Goal: Navigation & Orientation: Find specific page/section

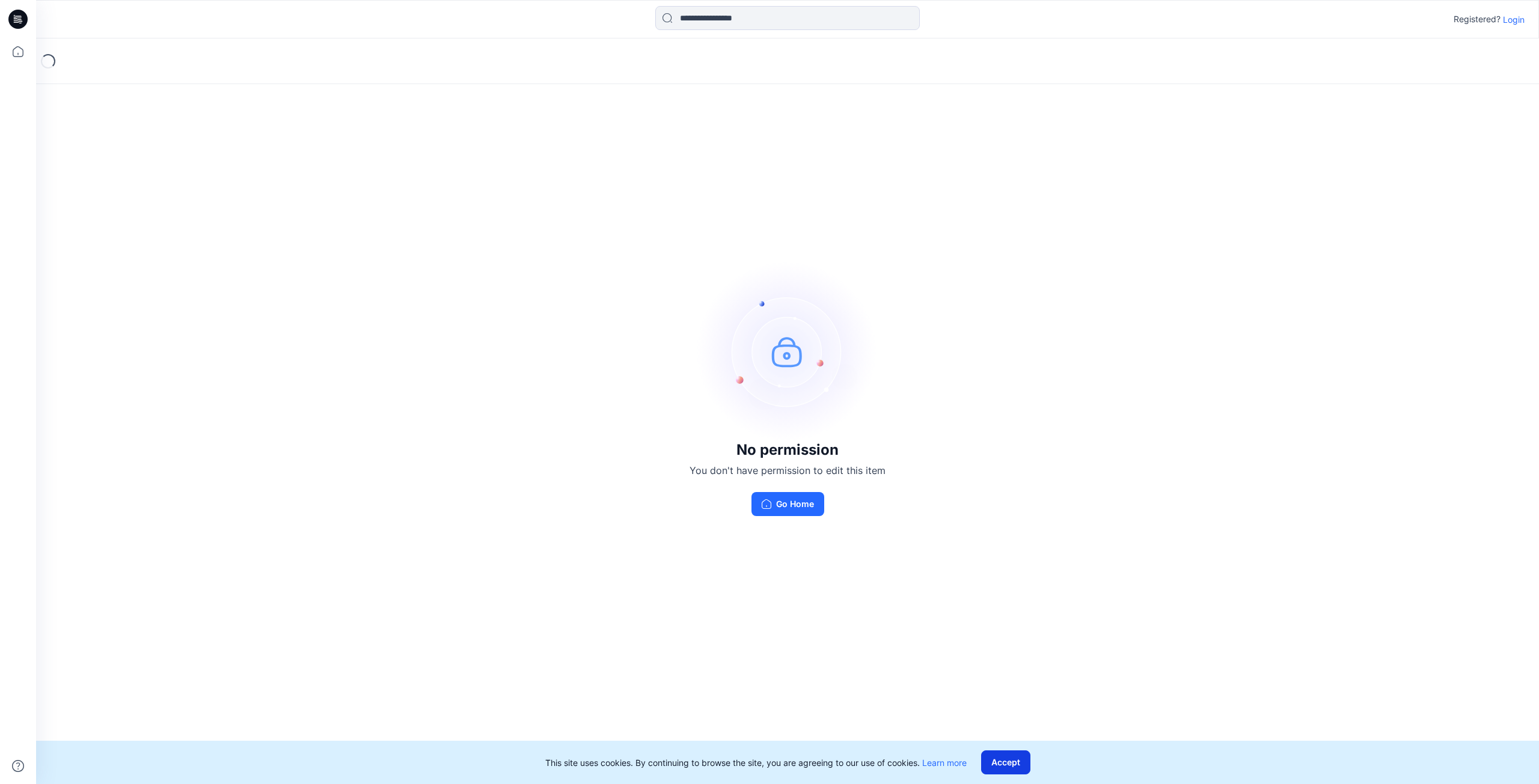
click at [1006, 762] on button "Accept" at bounding box center [1005, 762] width 49 height 24
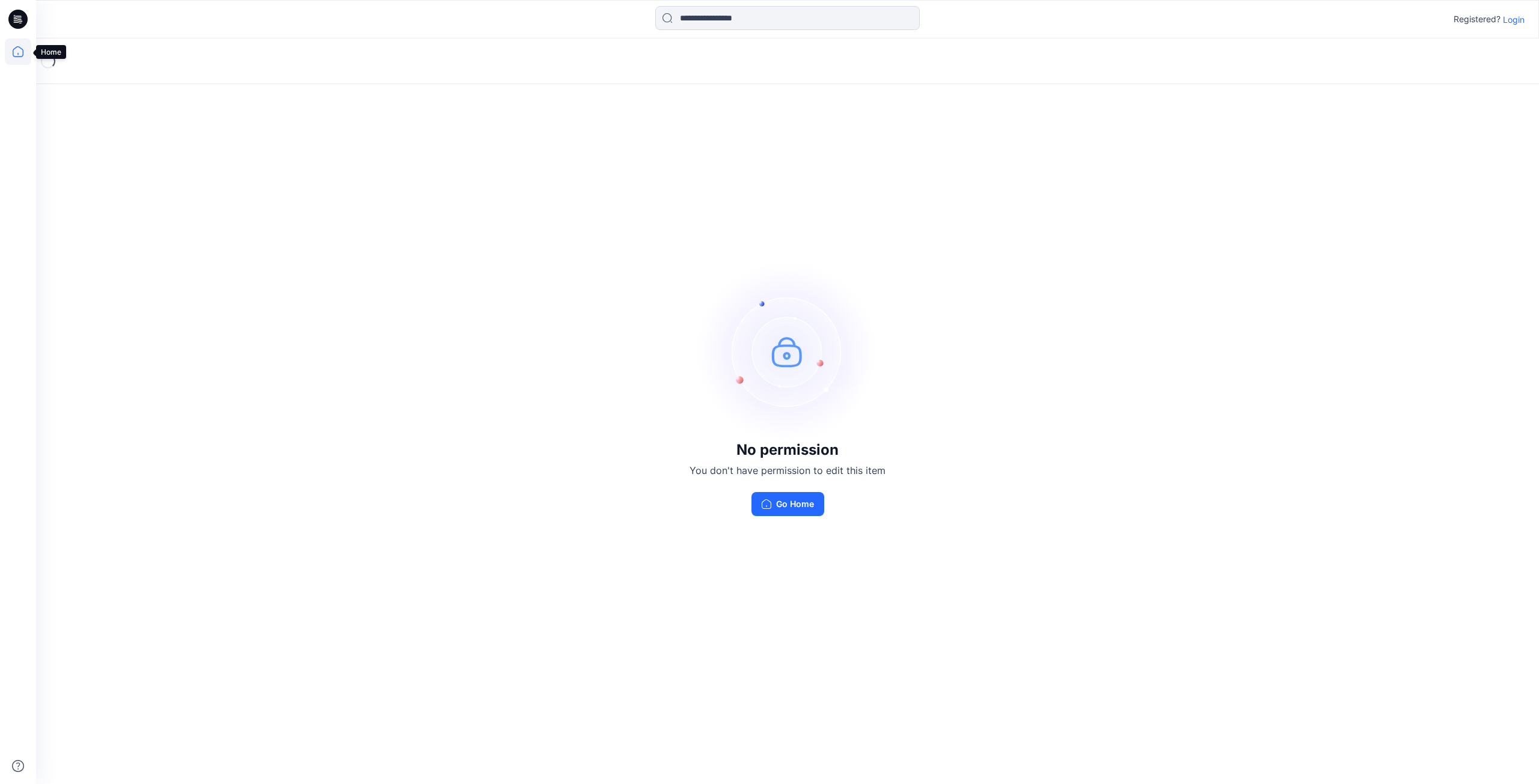
click at [22, 57] on icon at bounding box center [18, 52] width 11 height 11
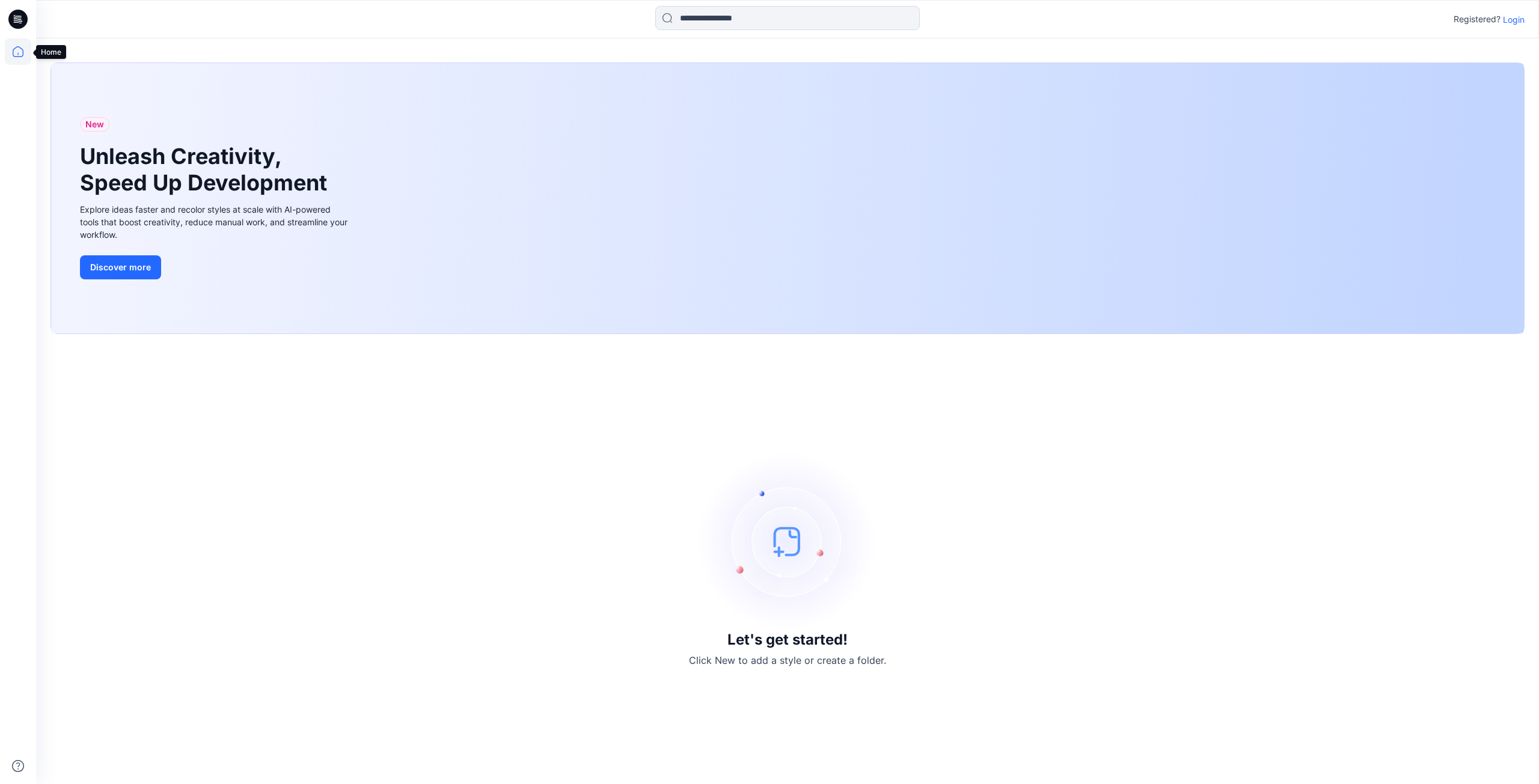
click at [18, 52] on icon at bounding box center [17, 51] width 26 height 26
click at [18, 50] on icon at bounding box center [17, 51] width 26 height 26
click at [649, 660] on div "Let's get started! Click New to add a style or create a folder." at bounding box center [787, 559] width 1473 height 422
click at [553, 575] on div "Let's get started! Click New to add a style or create a folder." at bounding box center [787, 559] width 1473 height 422
click at [523, 545] on div "Let's get started! Click New to add a style or create a folder." at bounding box center [787, 559] width 1473 height 422
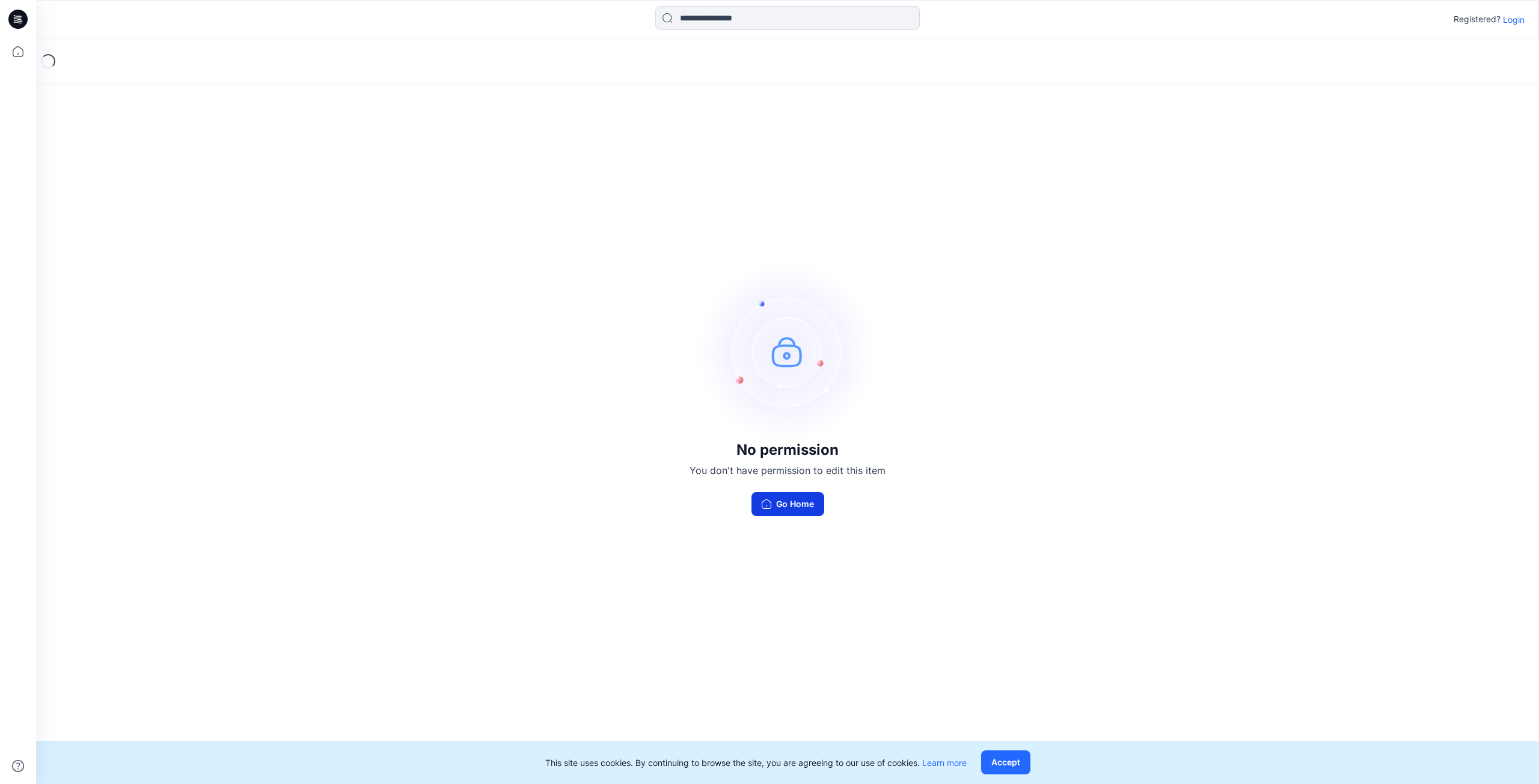
click at [788, 503] on button "Go Home" at bounding box center [787, 504] width 73 height 24
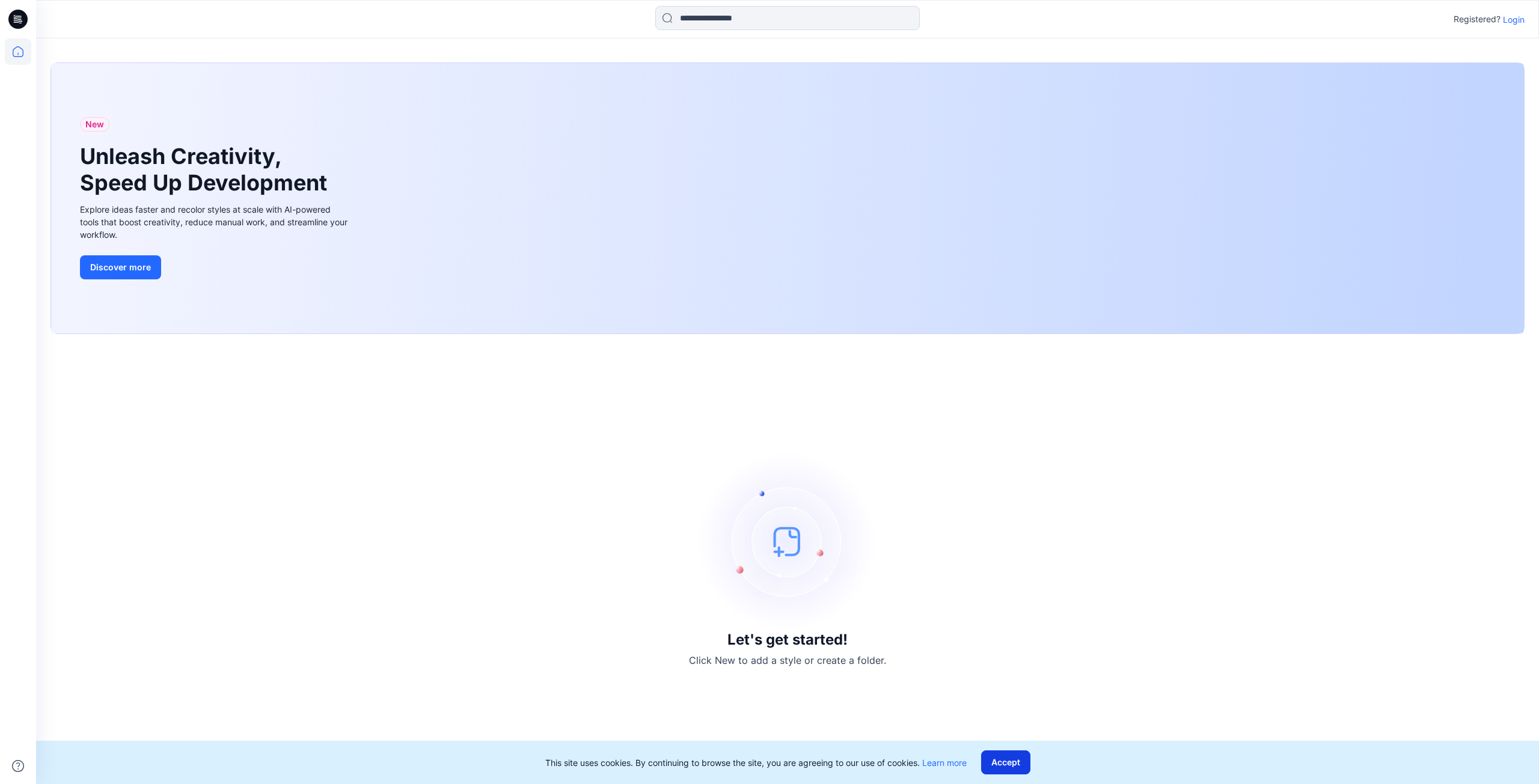
click at [1018, 763] on button "Accept" at bounding box center [1005, 762] width 49 height 24
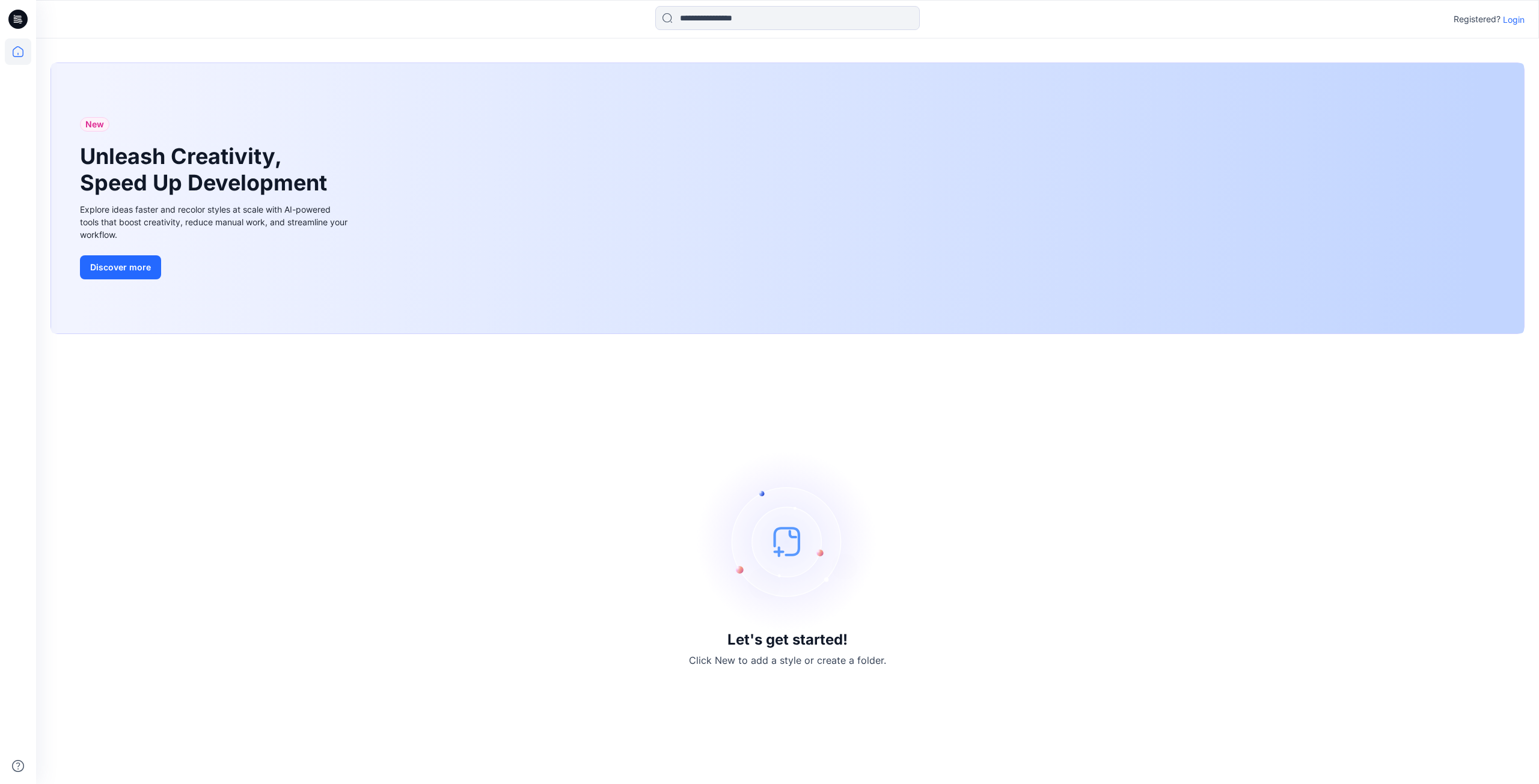
click at [426, 623] on div "Let's get started! Click New to add a style or create a folder." at bounding box center [787, 559] width 1473 height 422
click at [1321, 491] on div "Let's get started! Click New to add a style or create a folder." at bounding box center [787, 559] width 1473 height 422
click at [1511, 19] on p "Login" at bounding box center [1513, 20] width 22 height 13
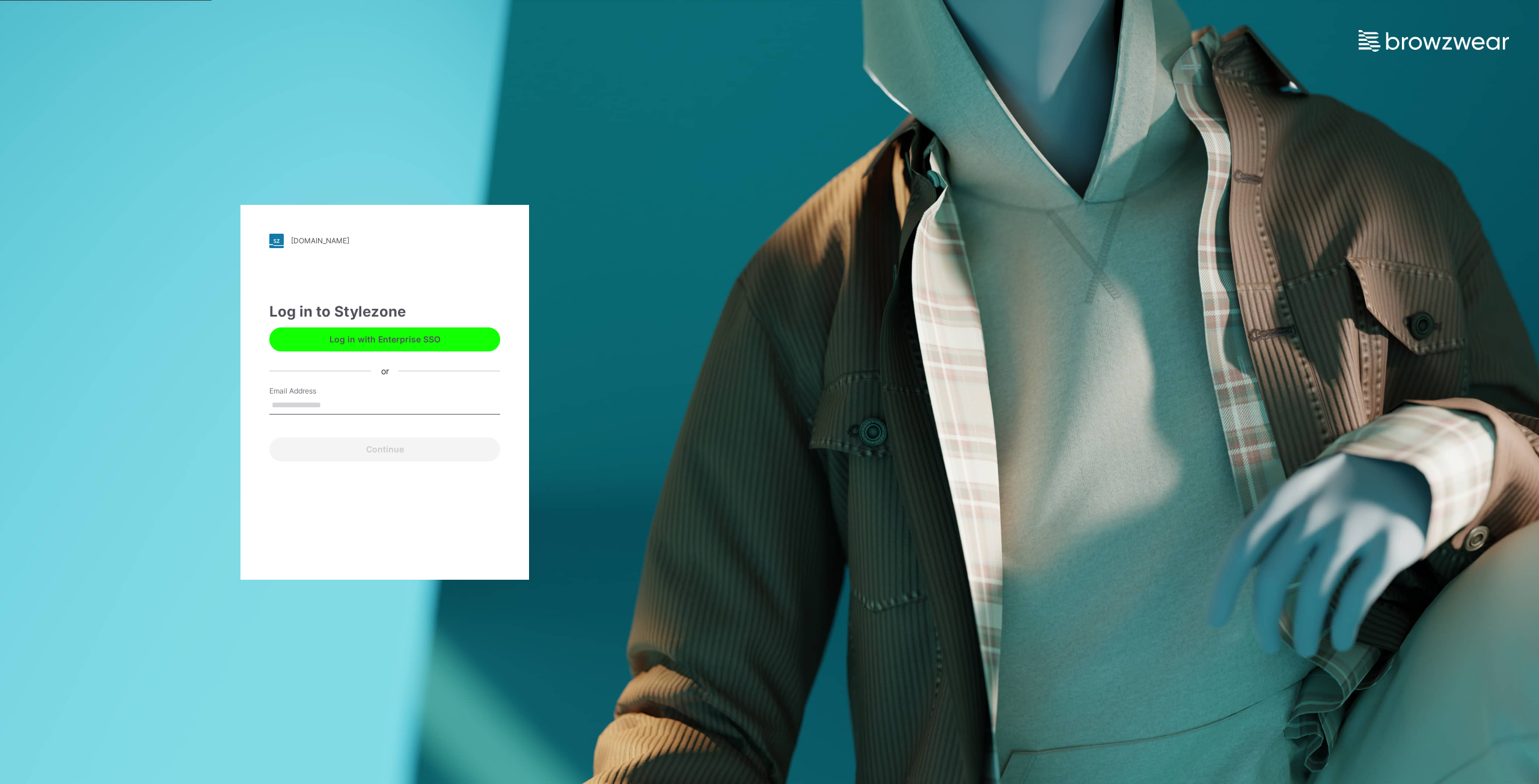
click at [321, 402] on input "Email Address" at bounding box center [384, 405] width 231 height 18
type input "**********"
click at [386, 451] on button "Continue" at bounding box center [384, 449] width 231 height 24
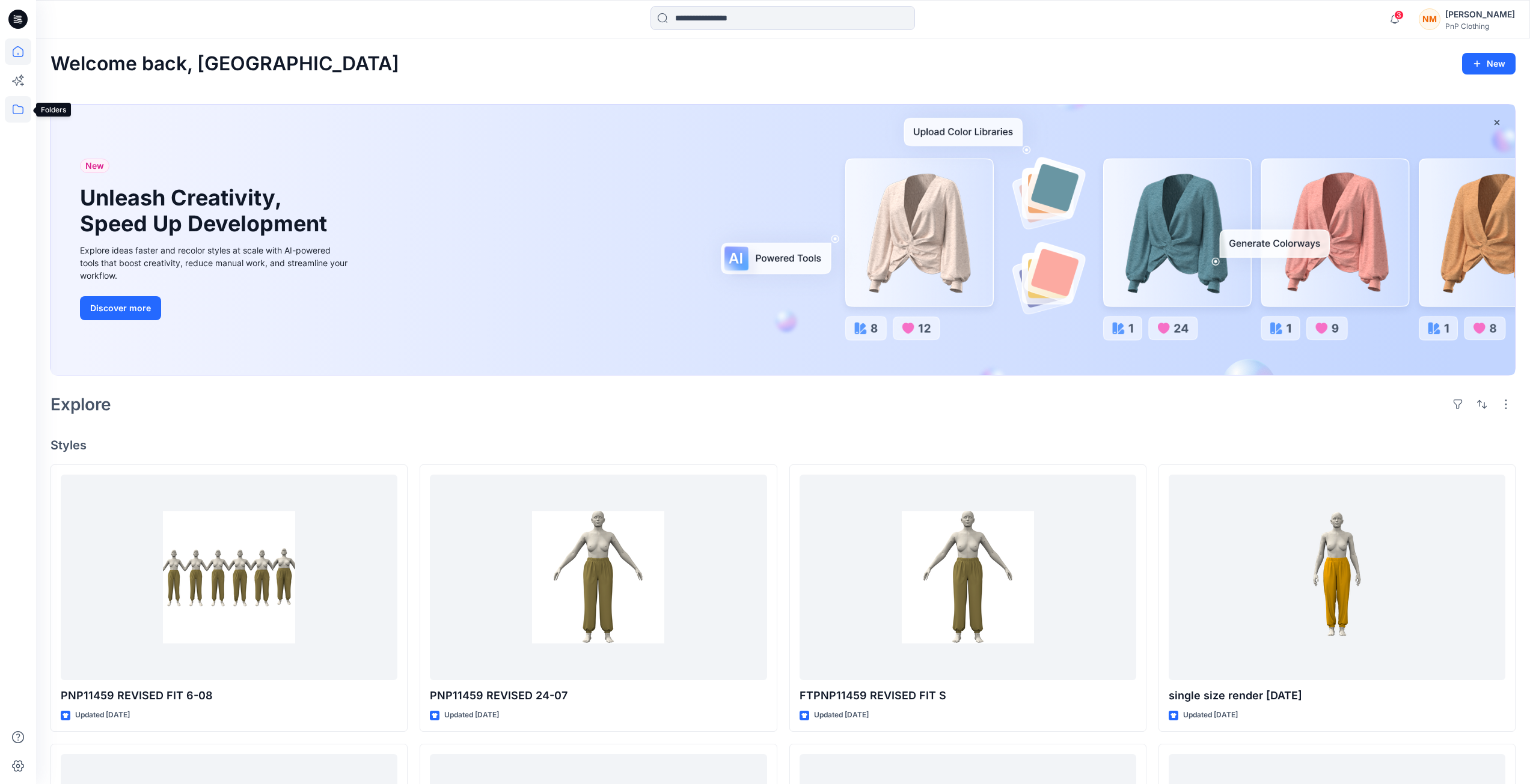
click at [24, 105] on icon at bounding box center [17, 109] width 26 height 26
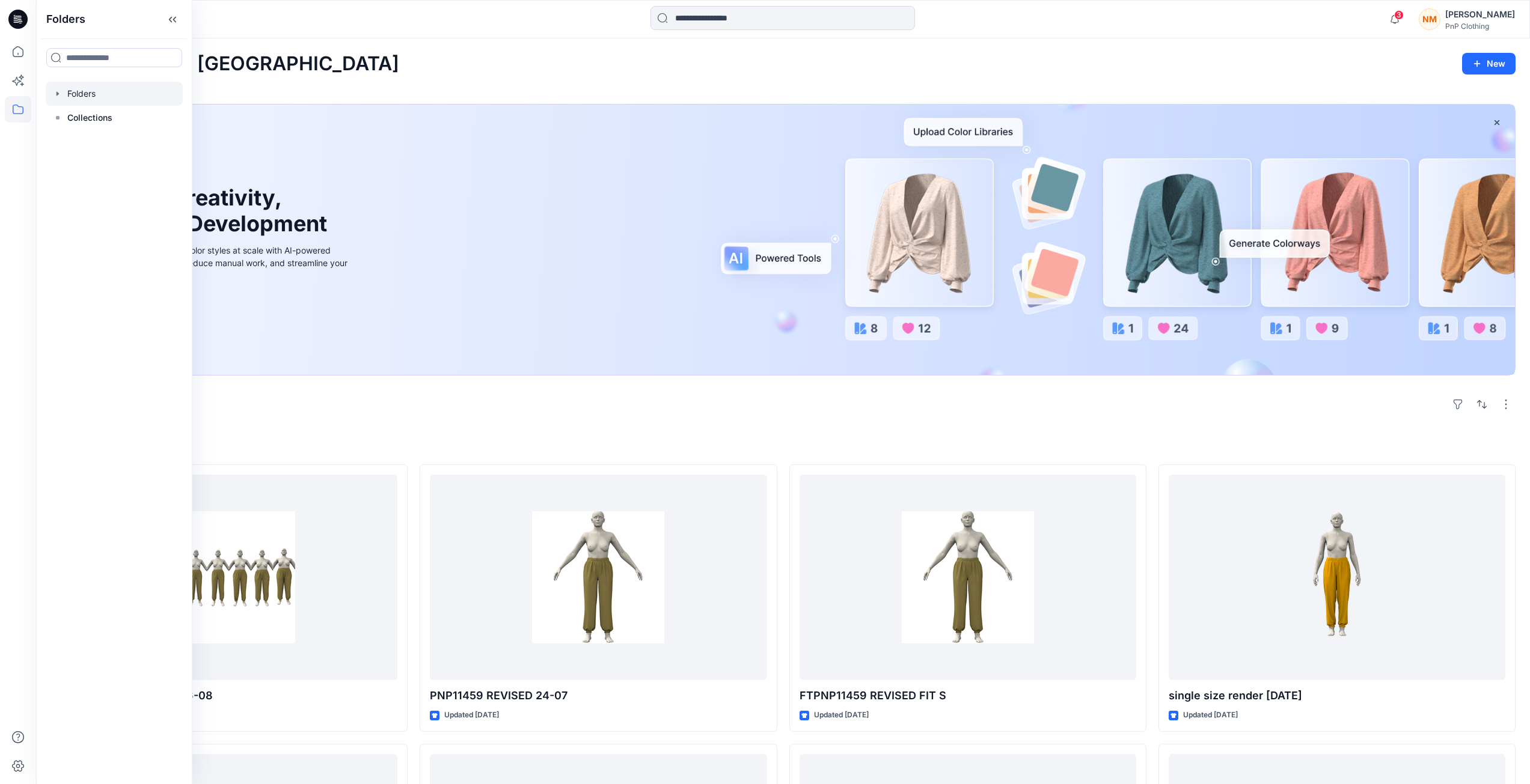
click at [84, 96] on div at bounding box center [114, 93] width 137 height 24
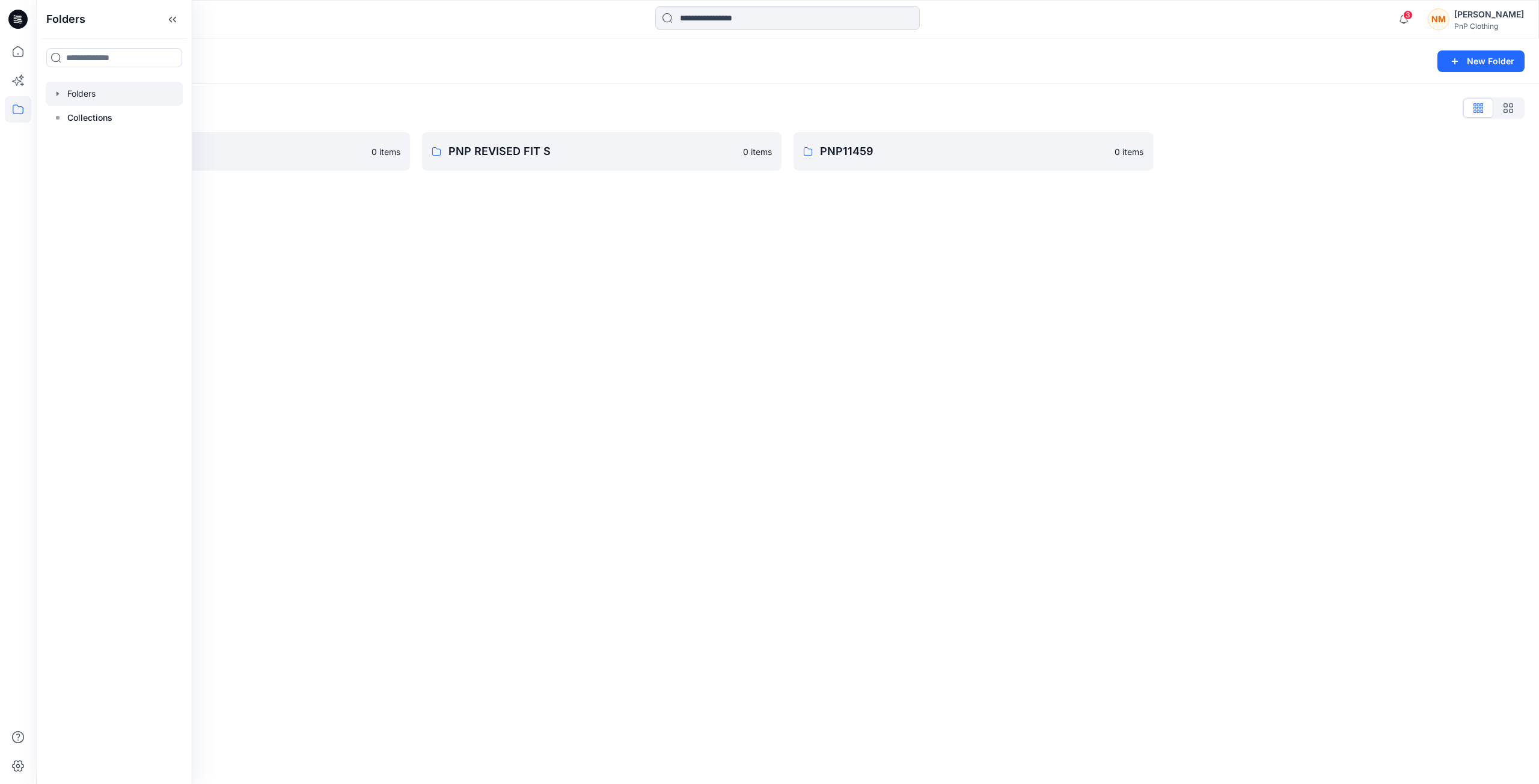
click at [324, 270] on div "Folders New Folder Folders List Fashion & Textiles 0 items PNP REVISED FIT S 0 …" at bounding box center [787, 411] width 1502 height 745
click at [141, 152] on p "Fashion & Textiles" at bounding box center [221, 151] width 287 height 17
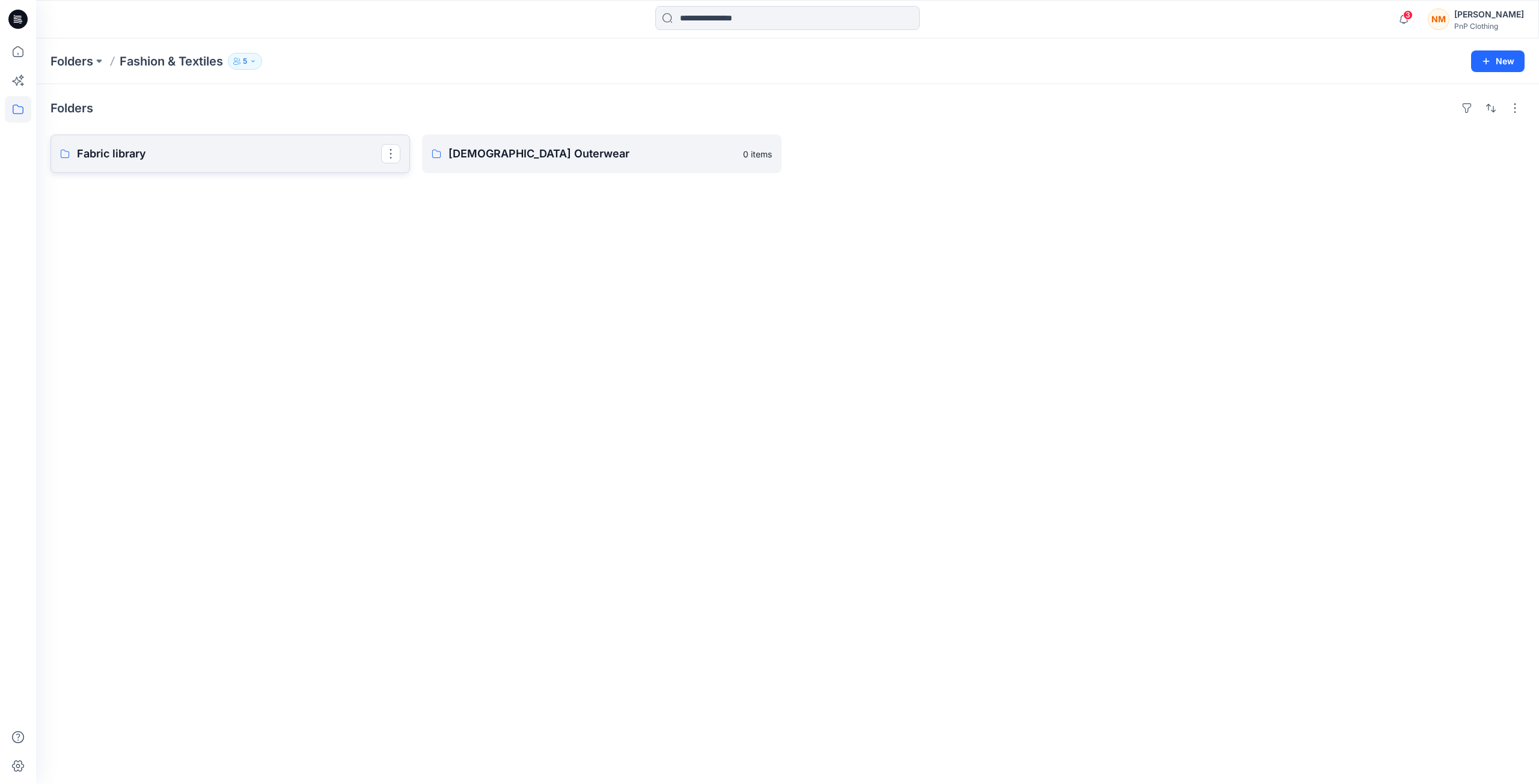
click at [108, 157] on p "Fabric library" at bounding box center [229, 153] width 304 height 17
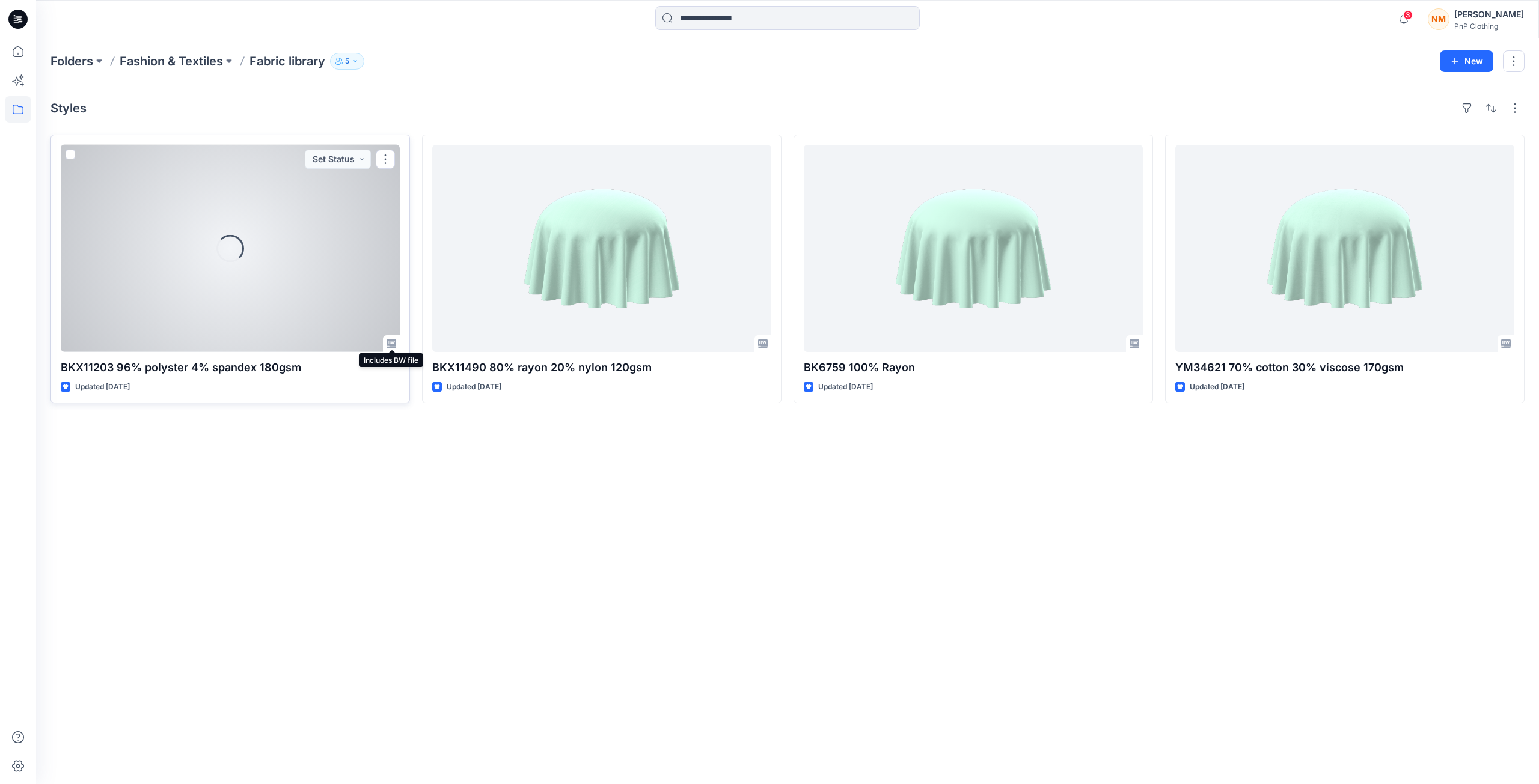
click at [388, 342] on icon at bounding box center [391, 344] width 10 height 10
click at [383, 159] on button "button" at bounding box center [385, 159] width 19 height 19
click at [407, 276] on p "Move to" at bounding box center [415, 276] width 31 height 13
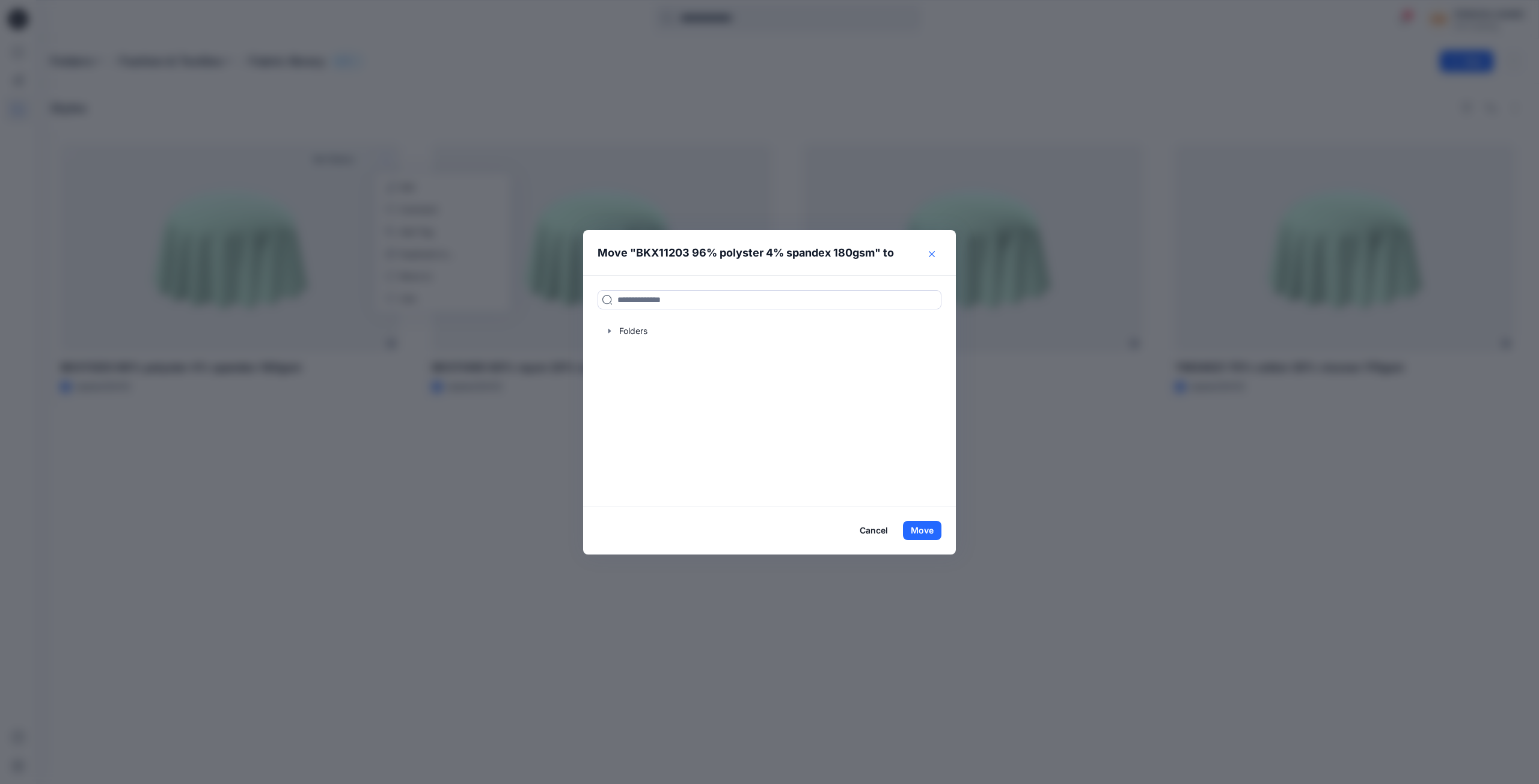
click at [930, 253] on icon "Close" at bounding box center [931, 254] width 6 height 6
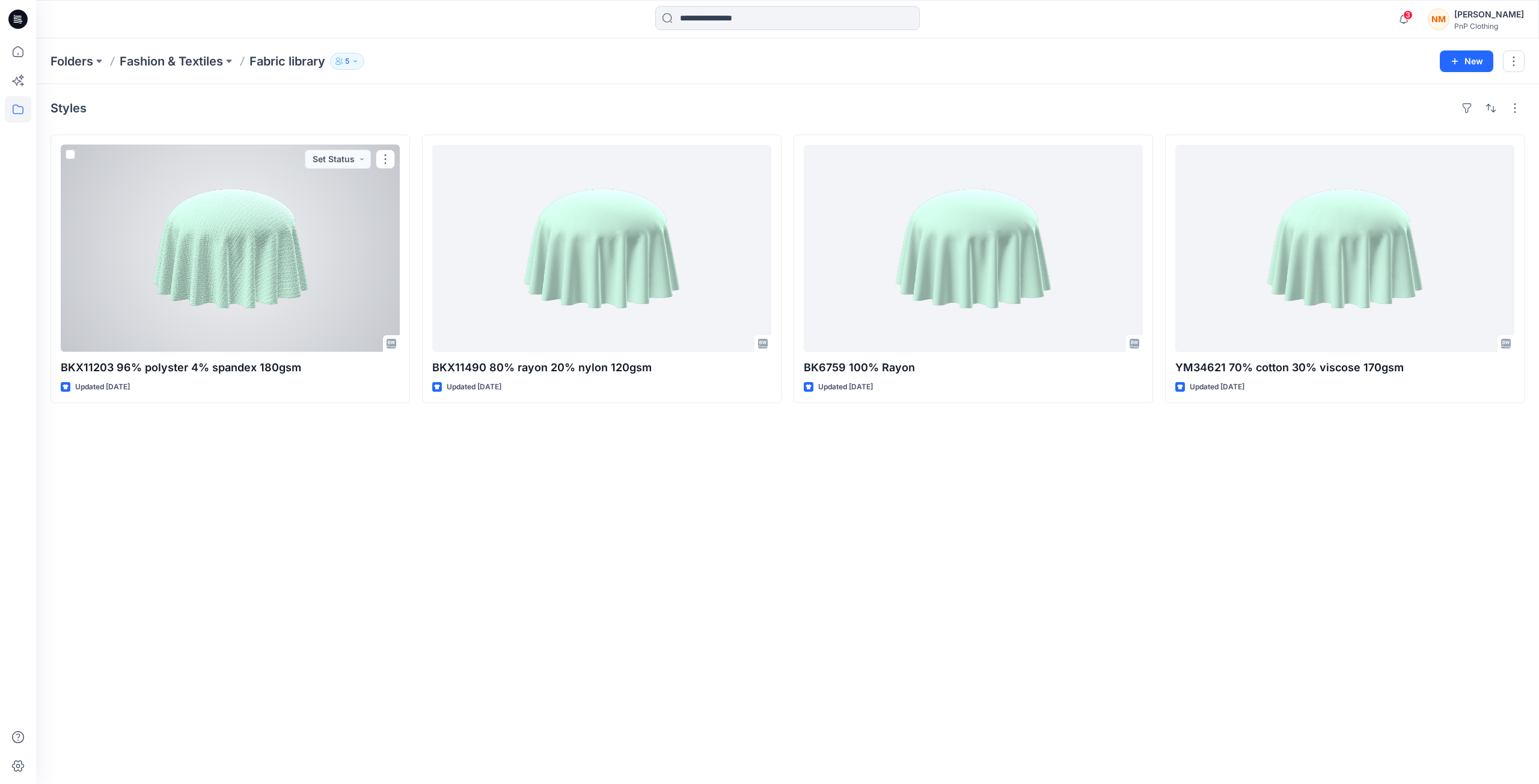
drag, startPoint x: 320, startPoint y: 293, endPoint x: 361, endPoint y: 213, distance: 89.9
click at [361, 213] on div at bounding box center [231, 248] width 339 height 207
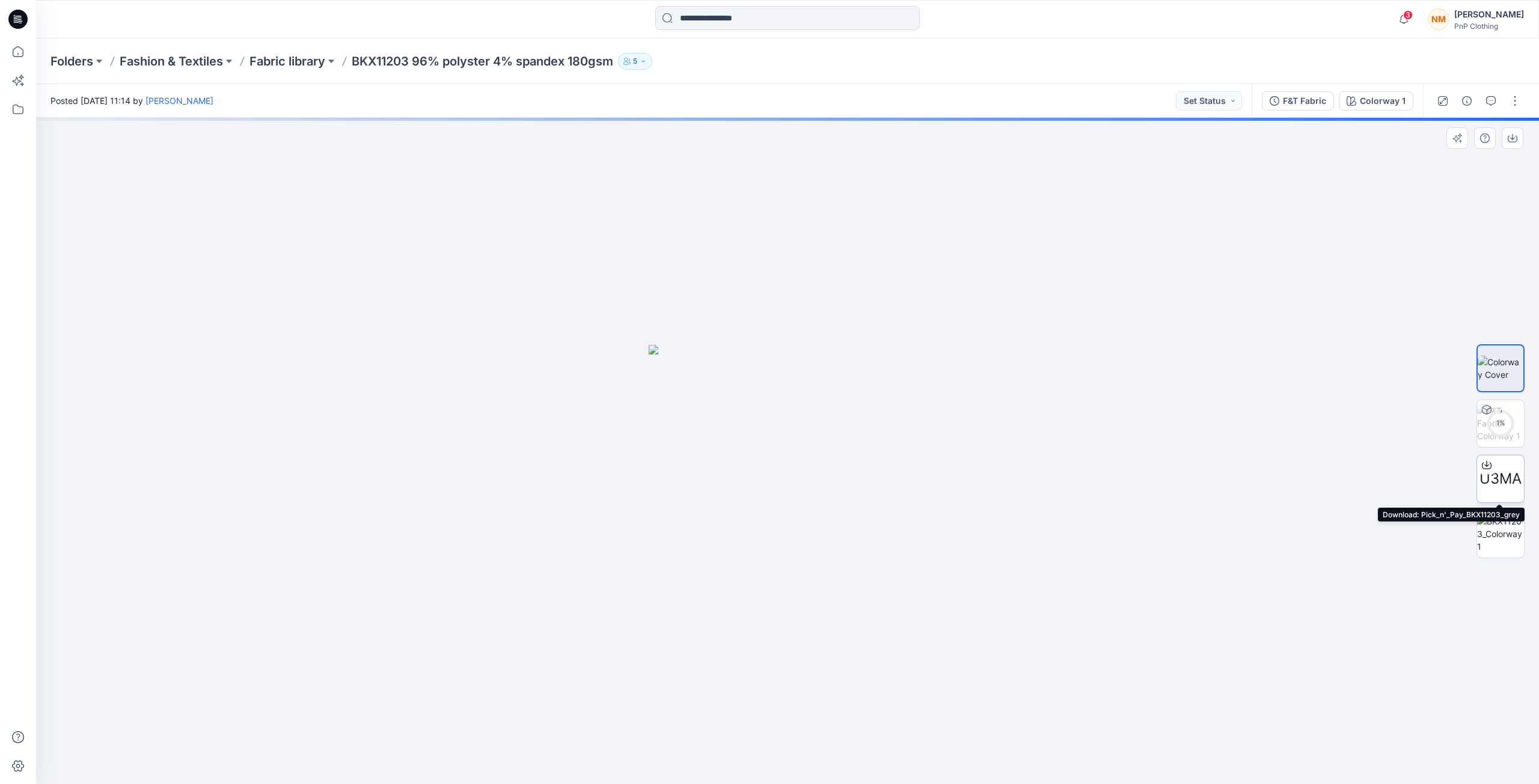
drag, startPoint x: 1499, startPoint y: 470, endPoint x: 1490, endPoint y: 464, distance: 10.8
click at [1490, 464] on icon at bounding box center [1486, 465] width 10 height 10
